Goal: Information Seeking & Learning: Find specific fact

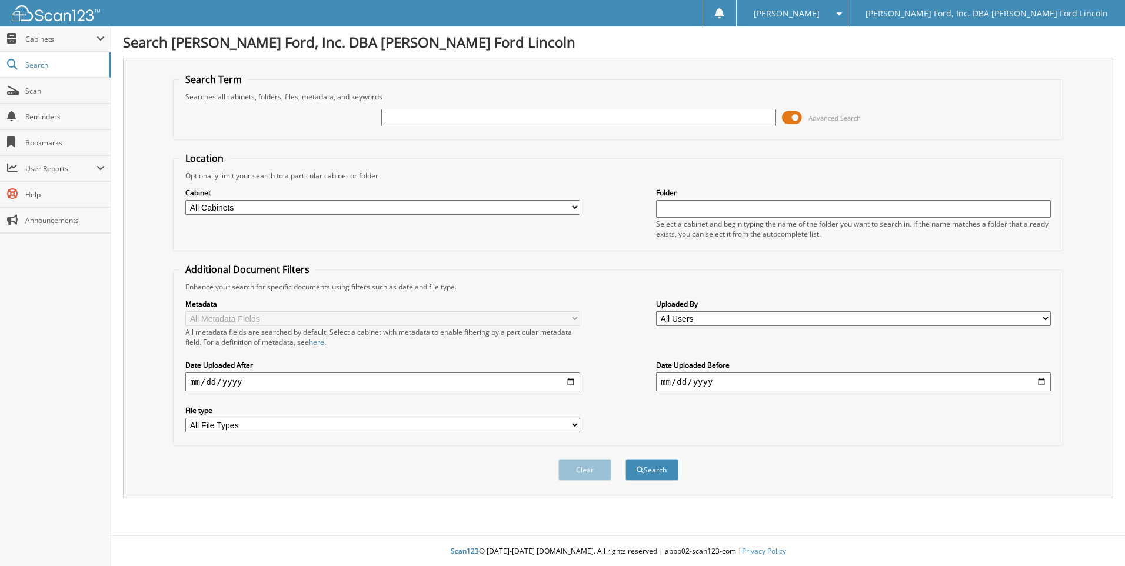
click at [468, 113] on input "text" at bounding box center [578, 118] width 395 height 18
type input "D"
type input "SUNDI SIGRIST"
click at [625, 459] on button "Search" at bounding box center [651, 470] width 53 height 22
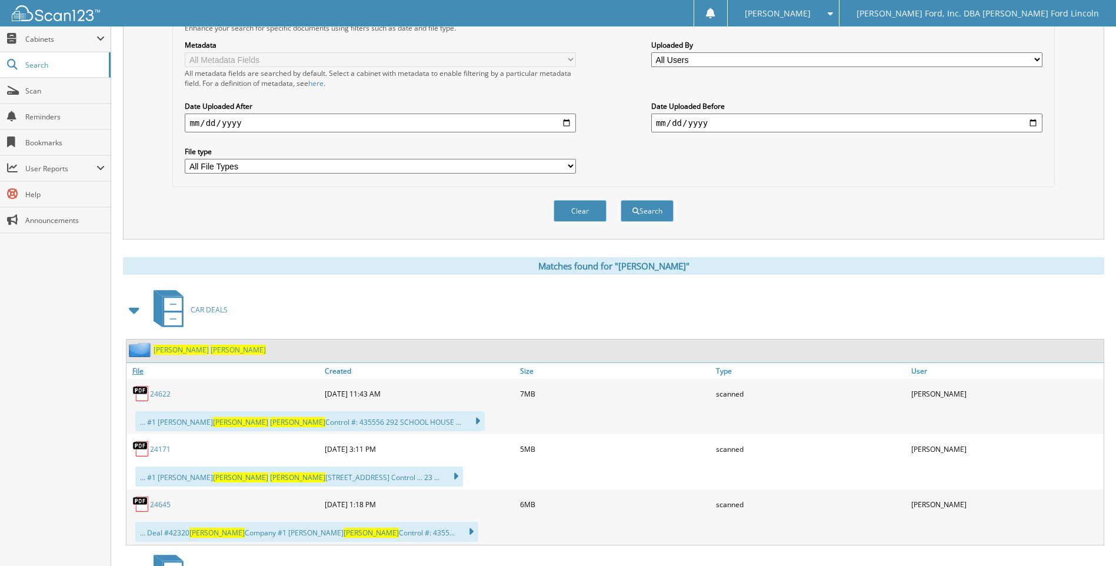
scroll to position [294, 0]
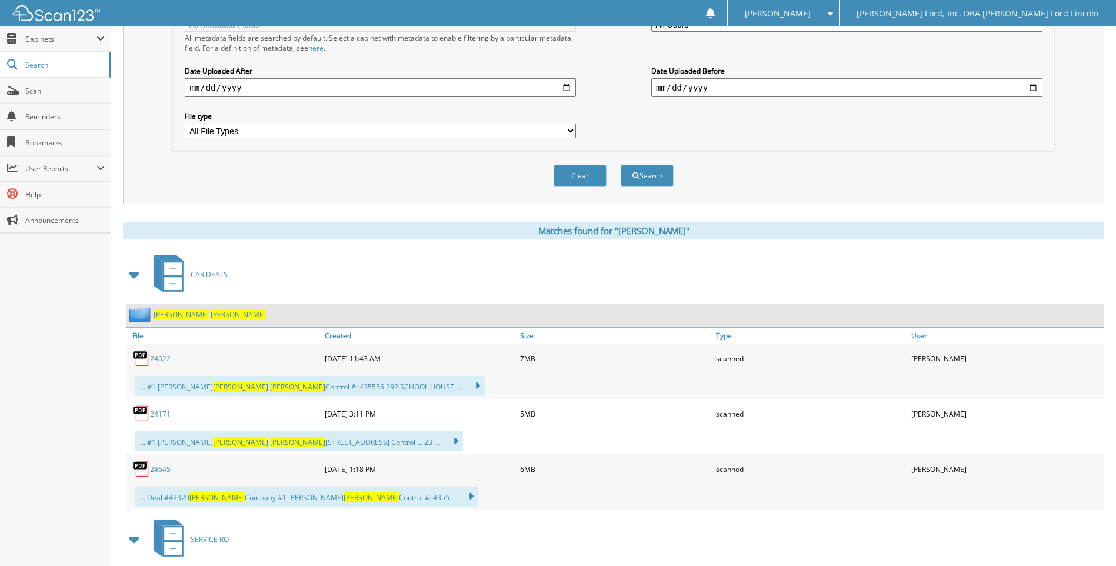
click at [163, 468] on link "24645" at bounding box center [160, 469] width 21 height 10
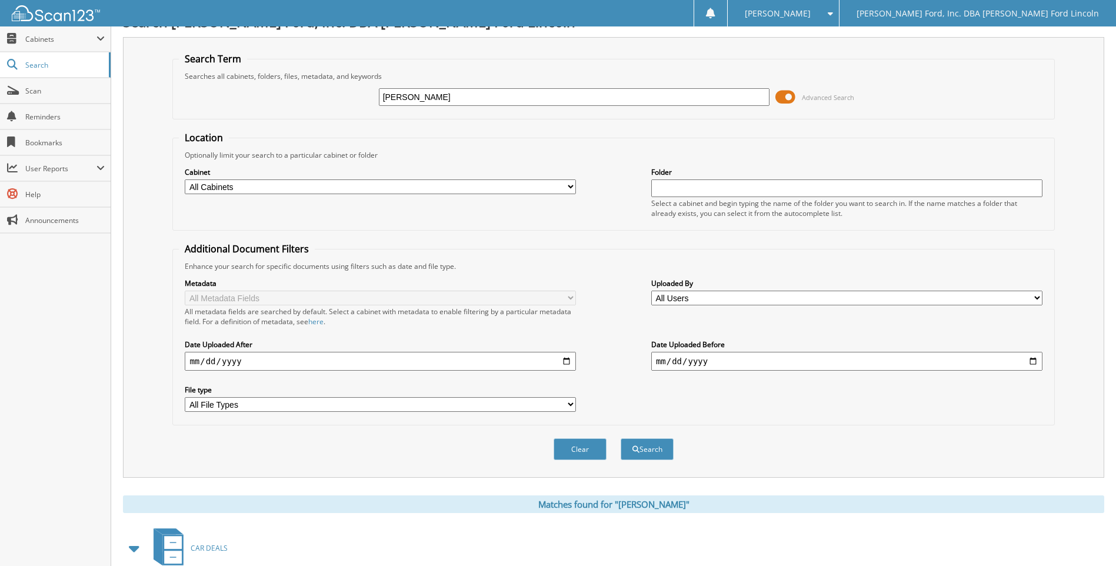
scroll to position [0, 0]
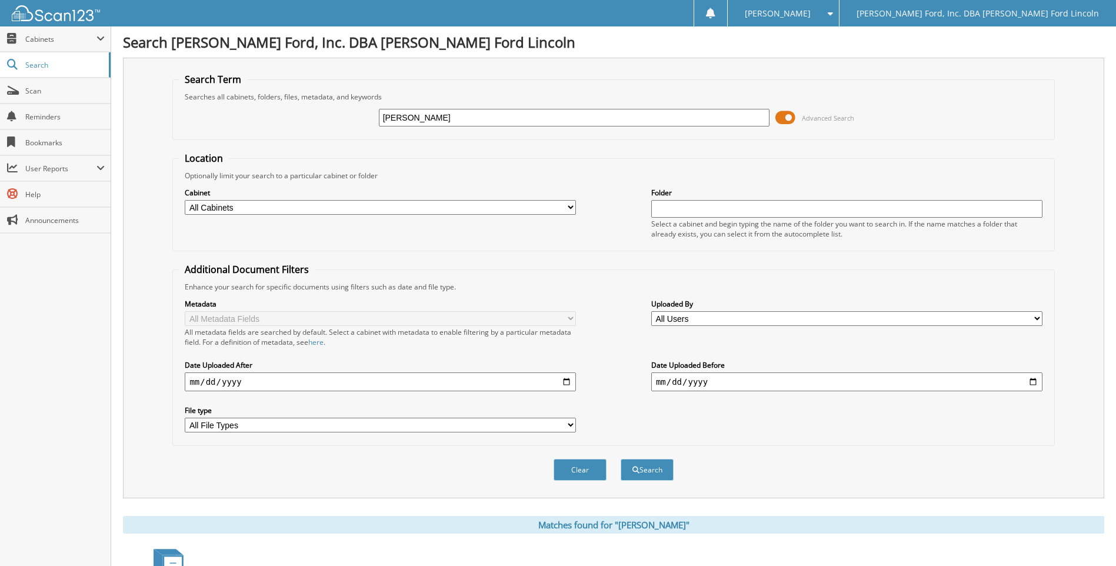
click at [457, 118] on input "[PERSON_NAME]" at bounding box center [574, 118] width 391 height 18
drag, startPoint x: 448, startPoint y: 119, endPoint x: 257, endPoint y: 119, distance: 191.2
click at [257, 119] on div "SUNDI SIGRIST Advanced Search" at bounding box center [613, 118] width 869 height 32
type input "250821BLES"
click at [621, 459] on button "Search" at bounding box center [647, 470] width 53 height 22
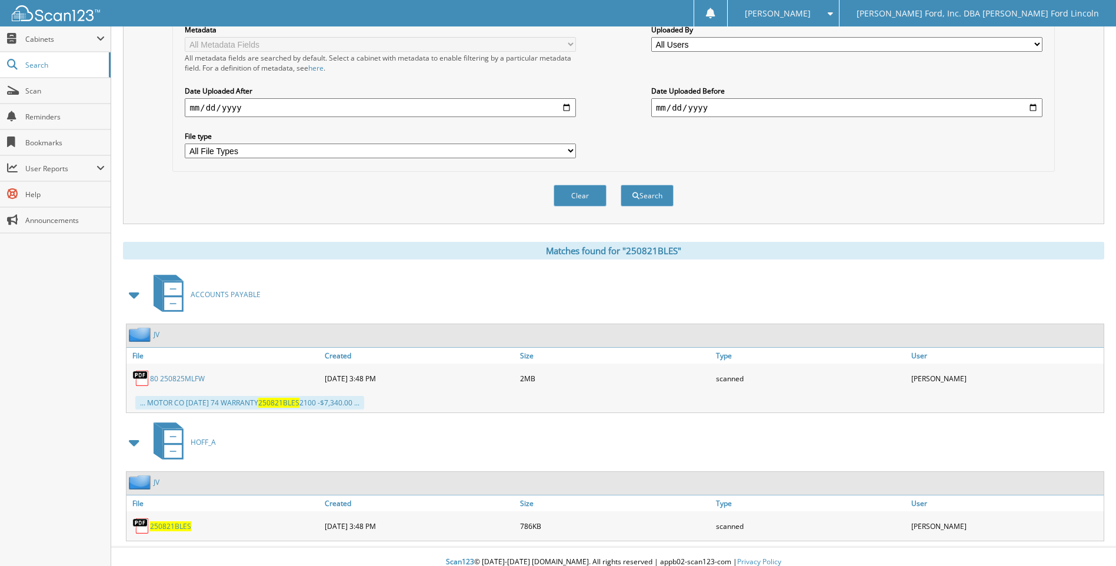
scroll to position [285, 0]
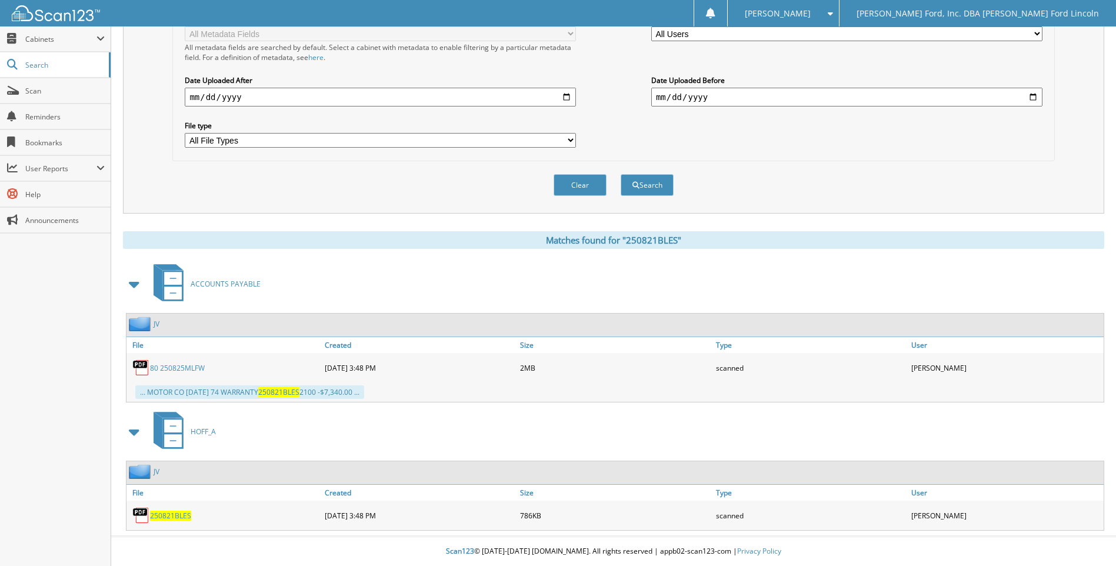
click at [169, 512] on span "250821BLES" at bounding box center [170, 516] width 41 height 10
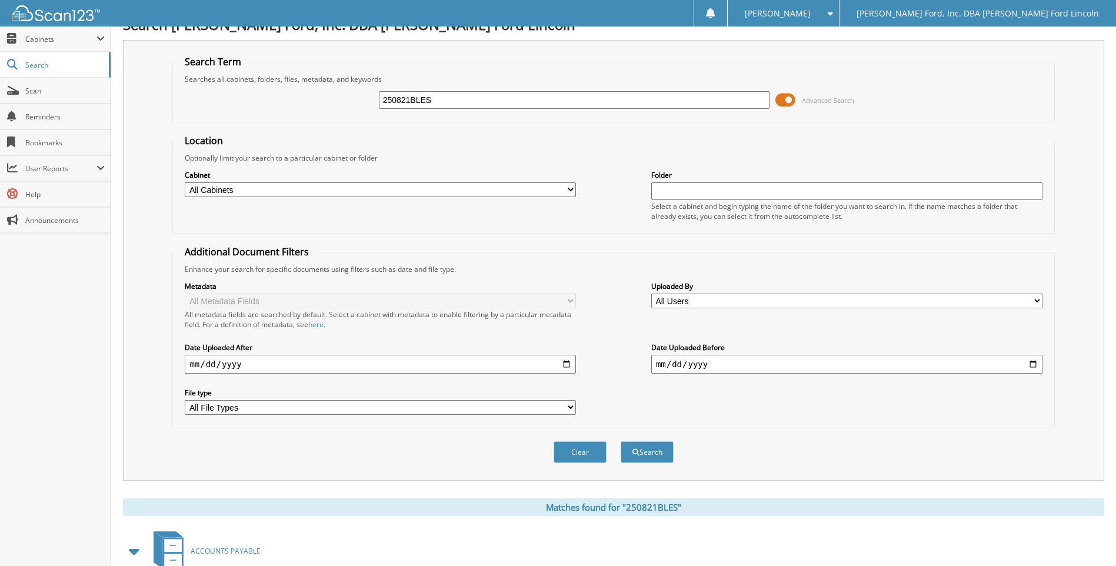
scroll to position [0, 0]
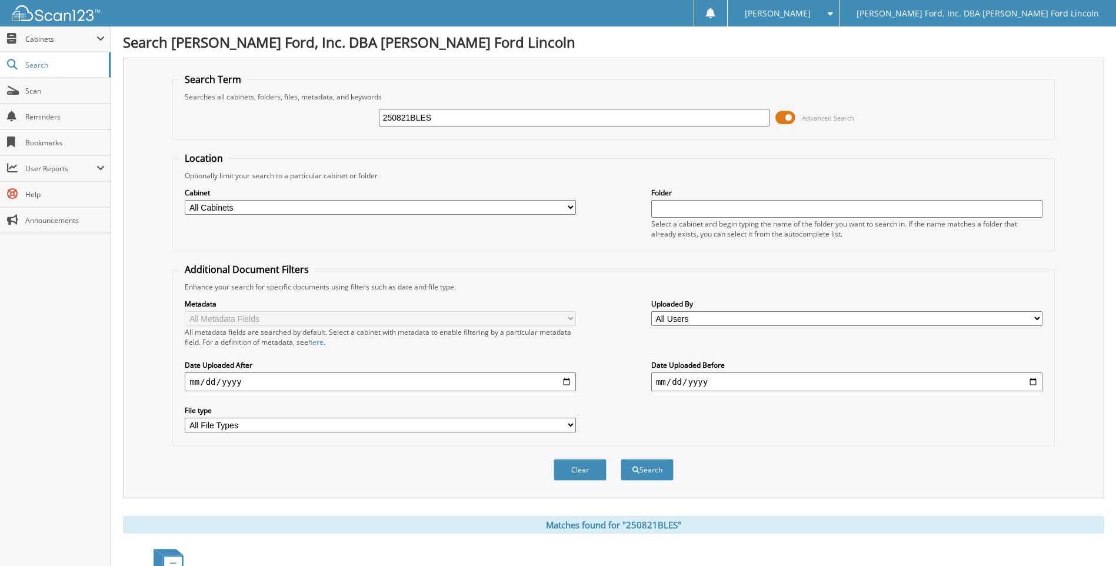
drag, startPoint x: 413, startPoint y: 115, endPoint x: 350, endPoint y: 115, distance: 63.0
click at [350, 115] on div "250821BLES Advanced Search" at bounding box center [613, 118] width 869 height 32
type input "SUNDI SIGRIST"
click at [641, 465] on button "Search" at bounding box center [647, 470] width 53 height 22
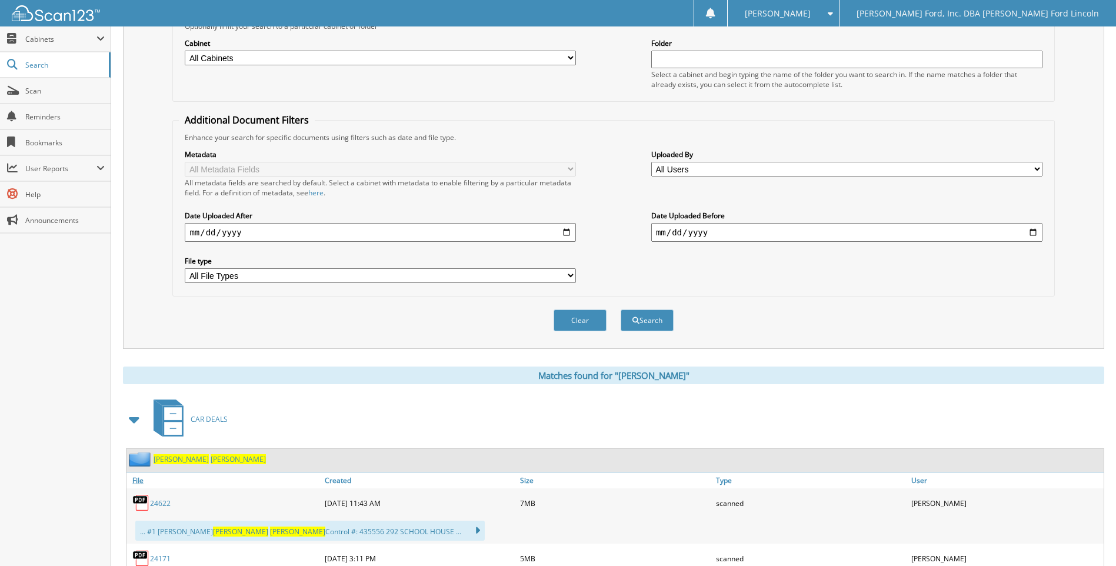
scroll to position [235, 0]
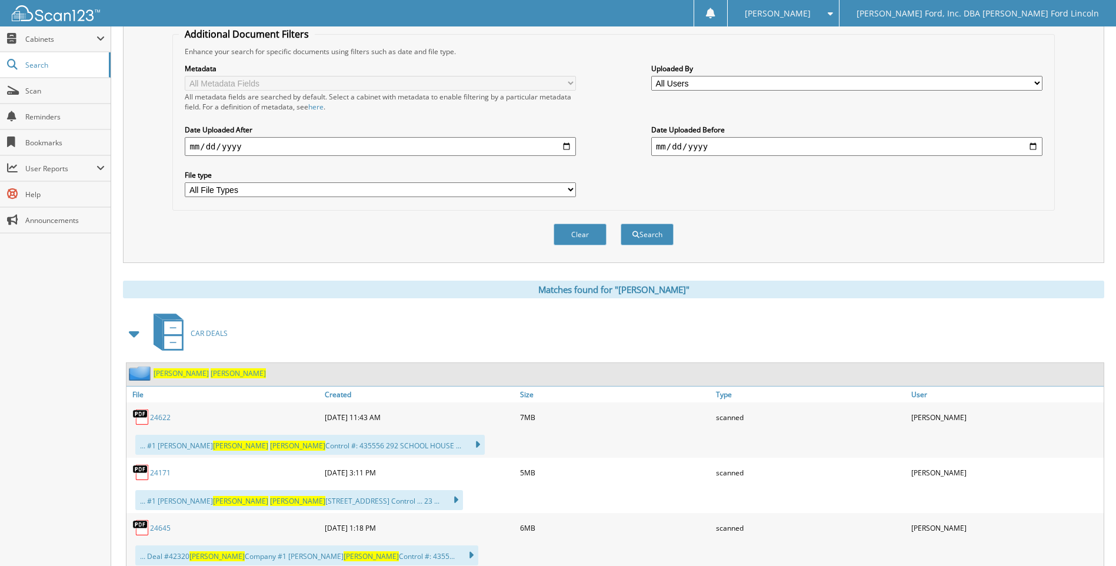
click at [165, 416] on link "24622" at bounding box center [160, 417] width 21 height 10
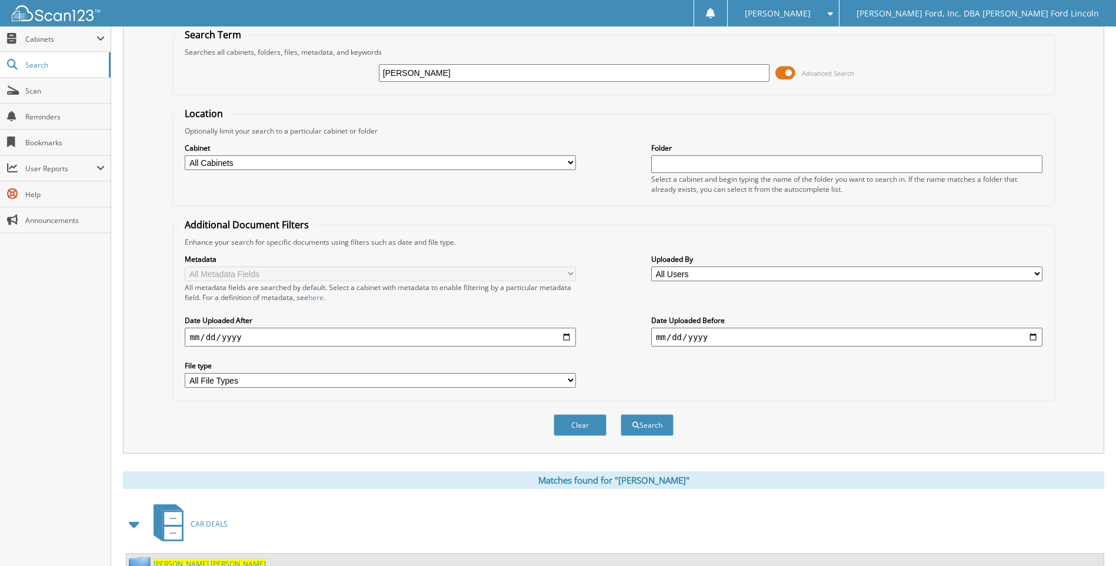
scroll to position [0, 0]
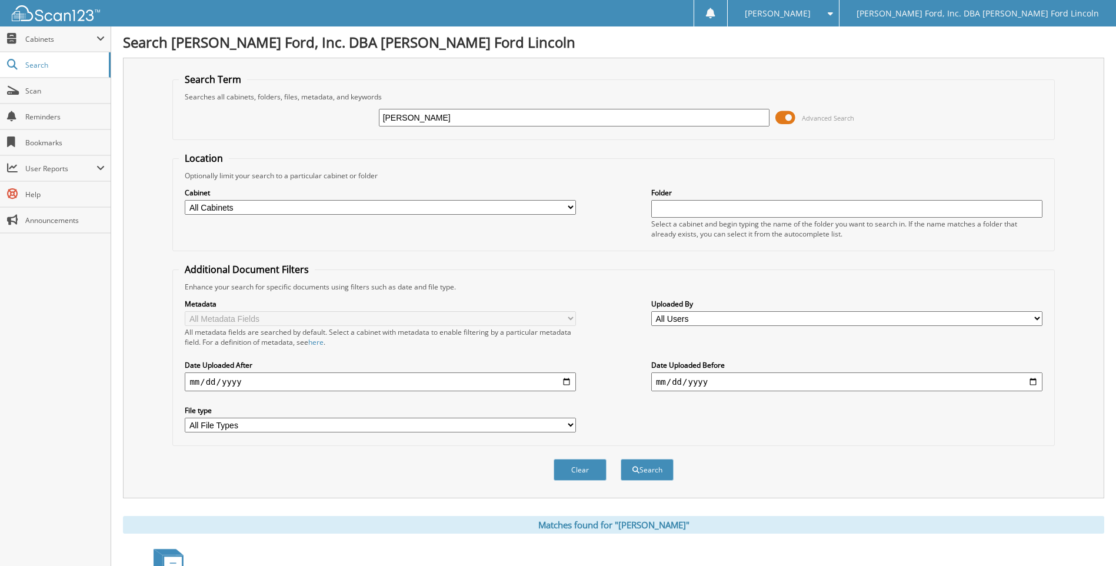
drag, startPoint x: 402, startPoint y: 116, endPoint x: 272, endPoint y: 80, distance: 134.5
click at [246, 99] on fieldset "Search Term Searches all cabinets, folders, files, metadata, and keywords SUNDI…" at bounding box center [613, 106] width 882 height 67
type input "105931"
click at [621, 459] on button "Search" at bounding box center [647, 470] width 53 height 22
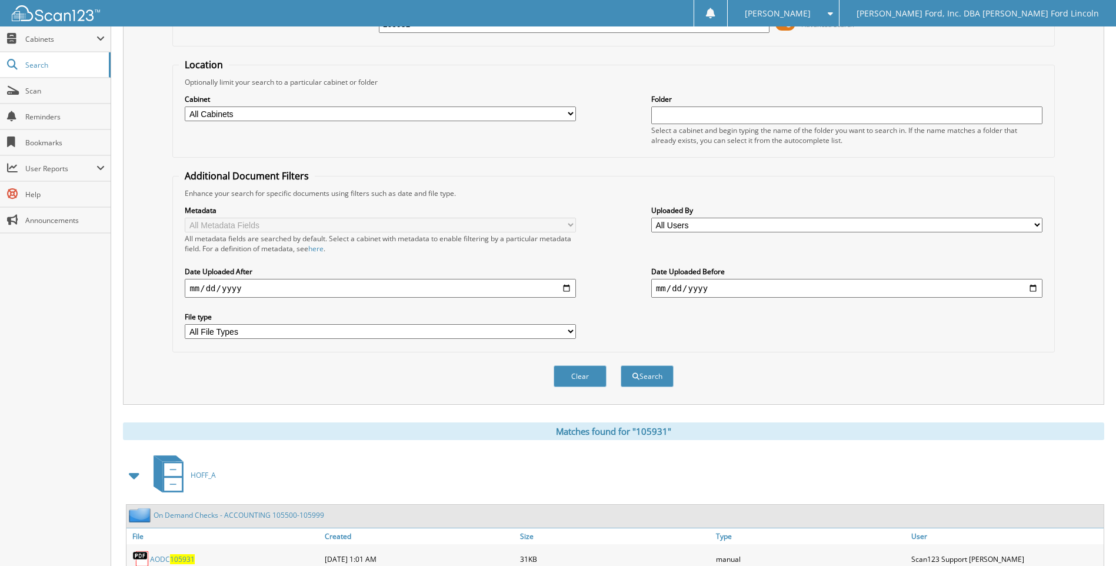
scroll to position [157, 0]
